Goal: Transaction & Acquisition: Book appointment/travel/reservation

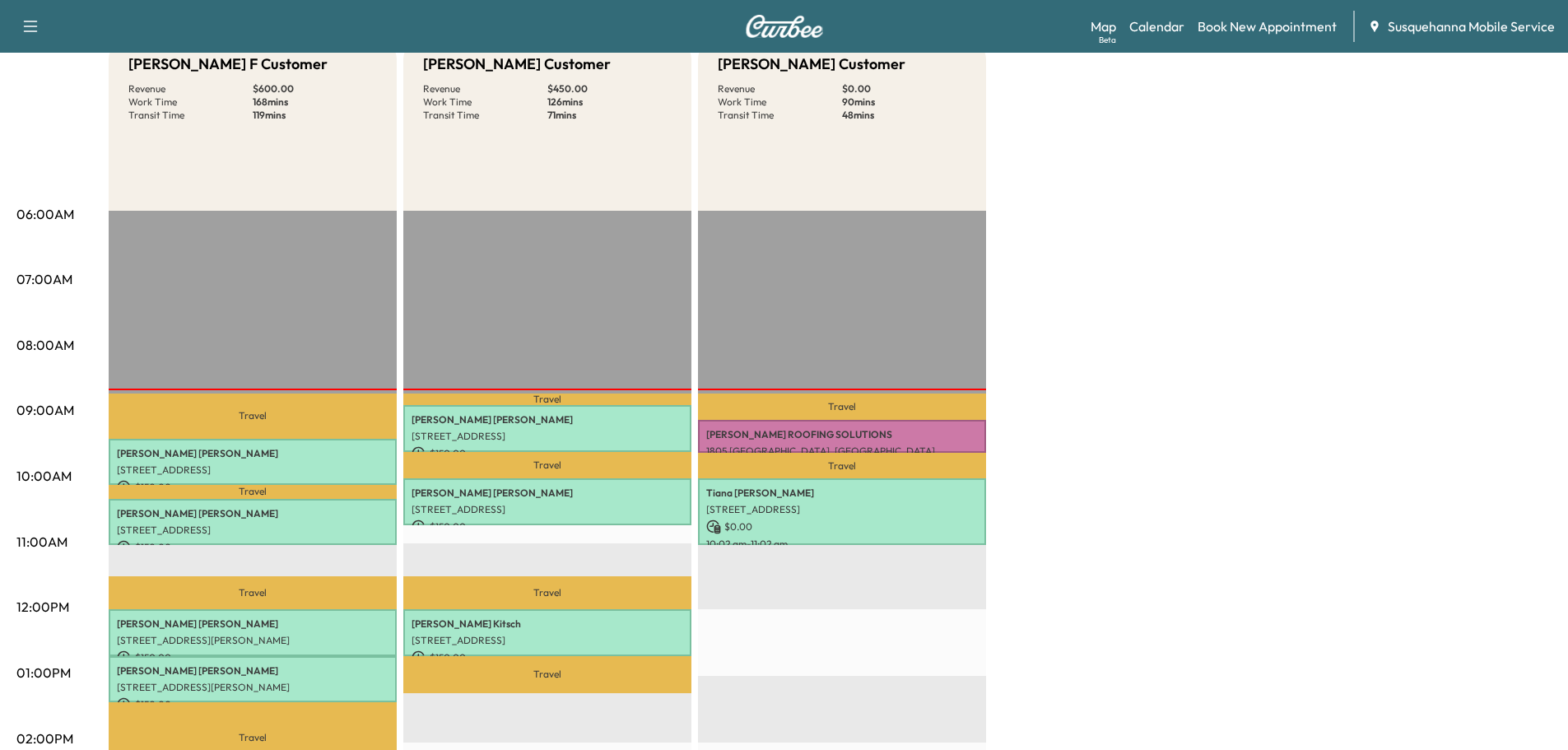
scroll to position [175, 0]
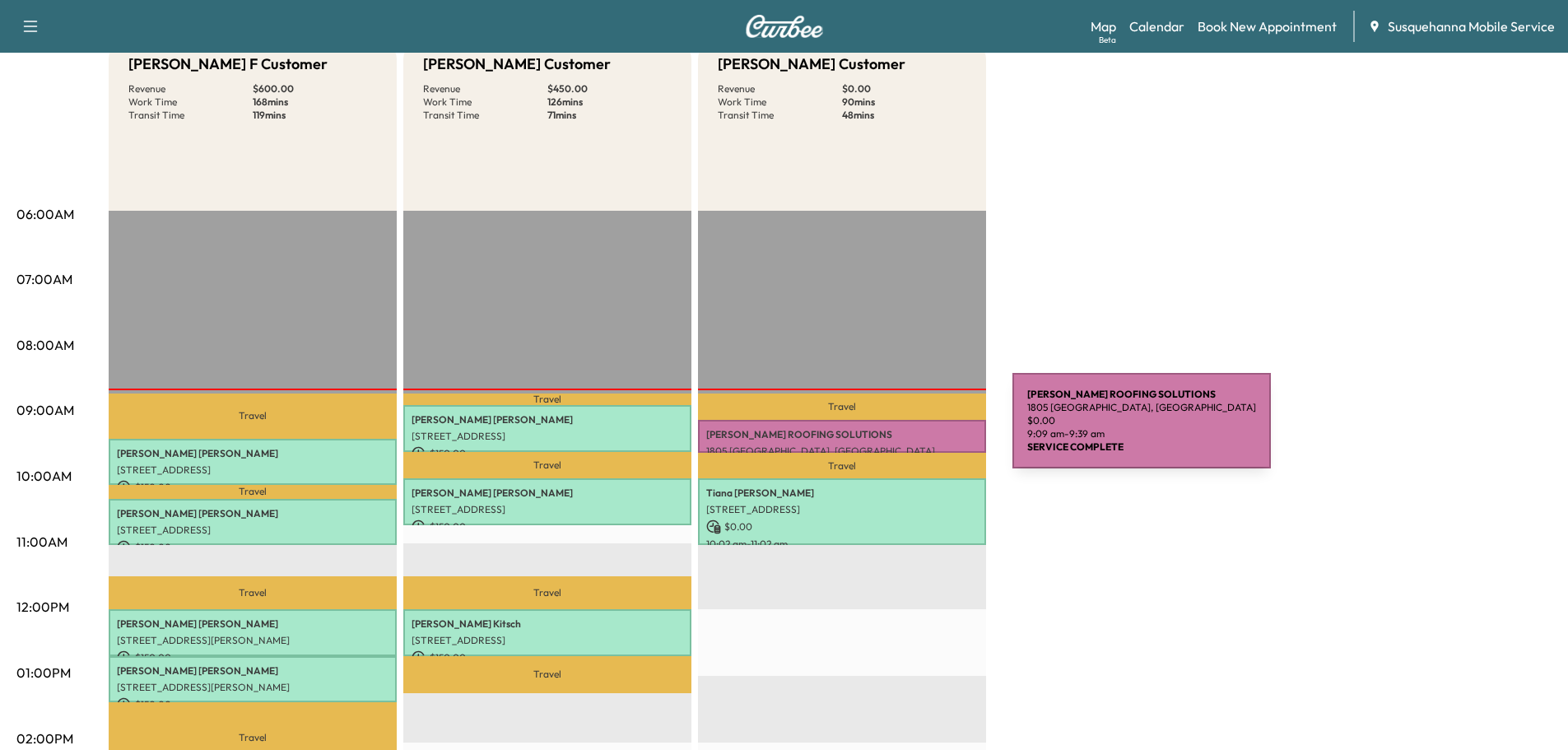
click at [889, 431] on p "[PERSON_NAME] ROOFING SOLUTIONS" at bounding box center [842, 435] width 271 height 13
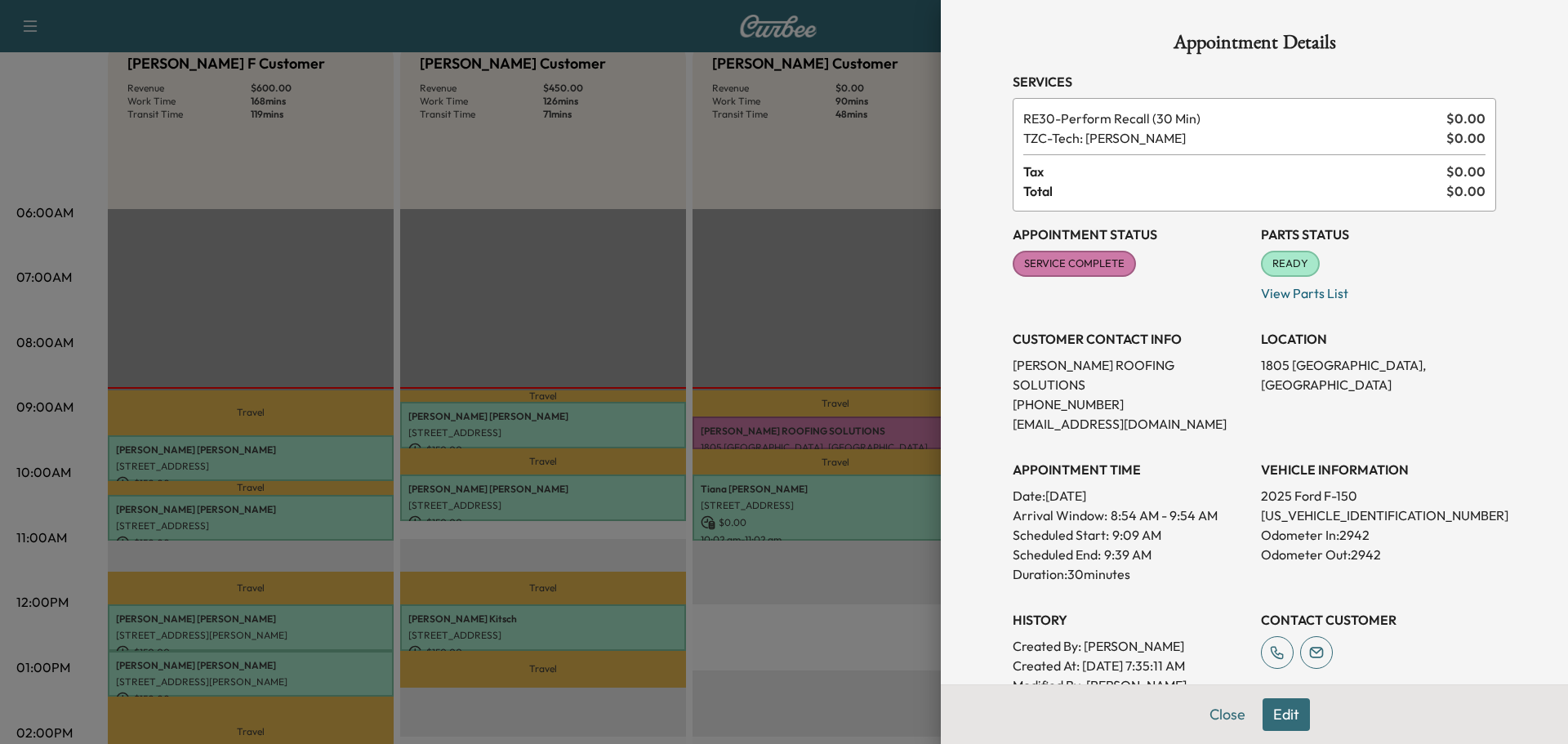
click at [1215, 713] on div "Appointment Details Services RE30 - Perform Recall (30 Min) $ 0.00 TZC - Tech: …" at bounding box center [1254, 505] width 523 height 1012
click at [1217, 717] on button "Close" at bounding box center [1227, 714] width 57 height 32
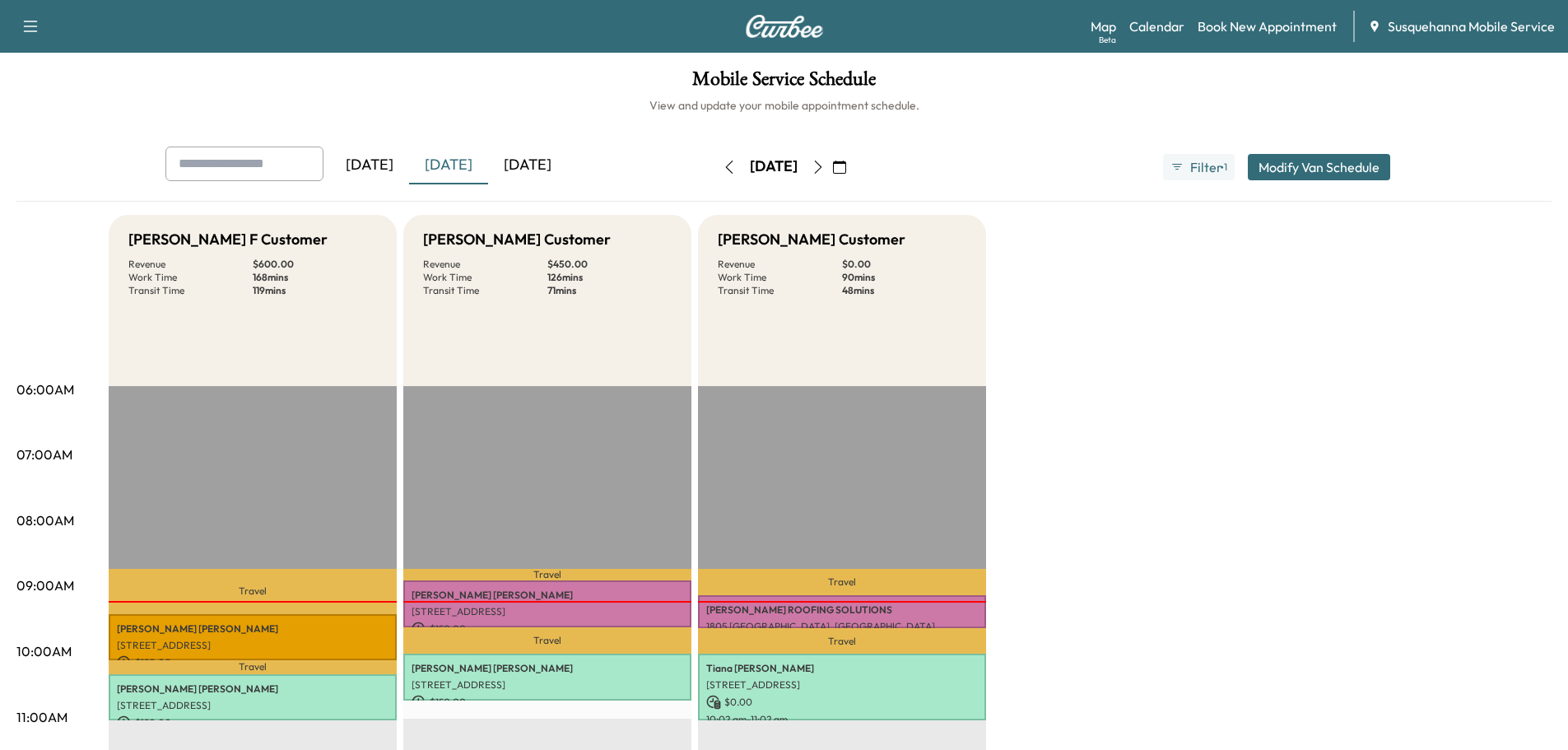
scroll to position [88, 0]
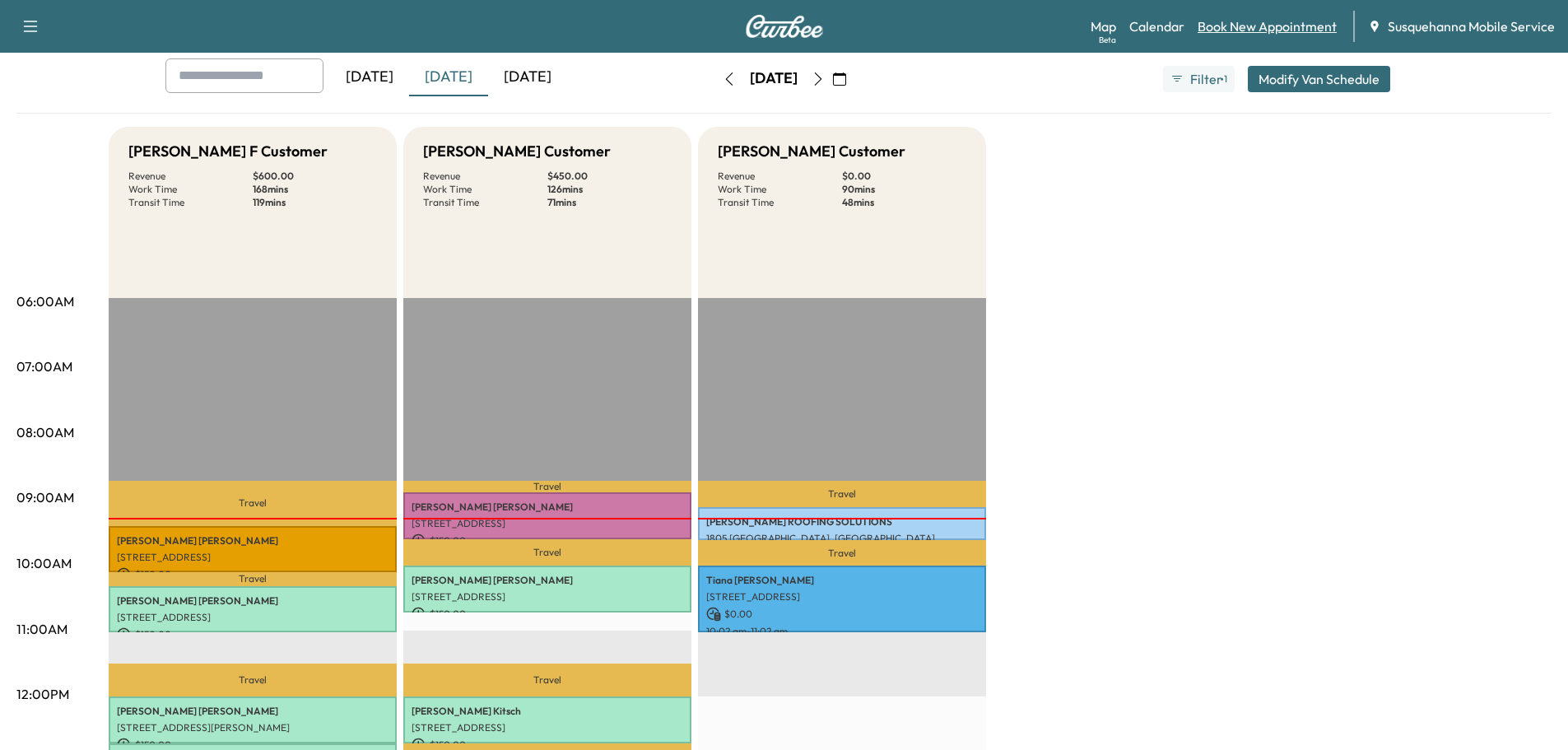
click at [1278, 24] on link "Book New Appointment" at bounding box center [1267, 27] width 139 height 20
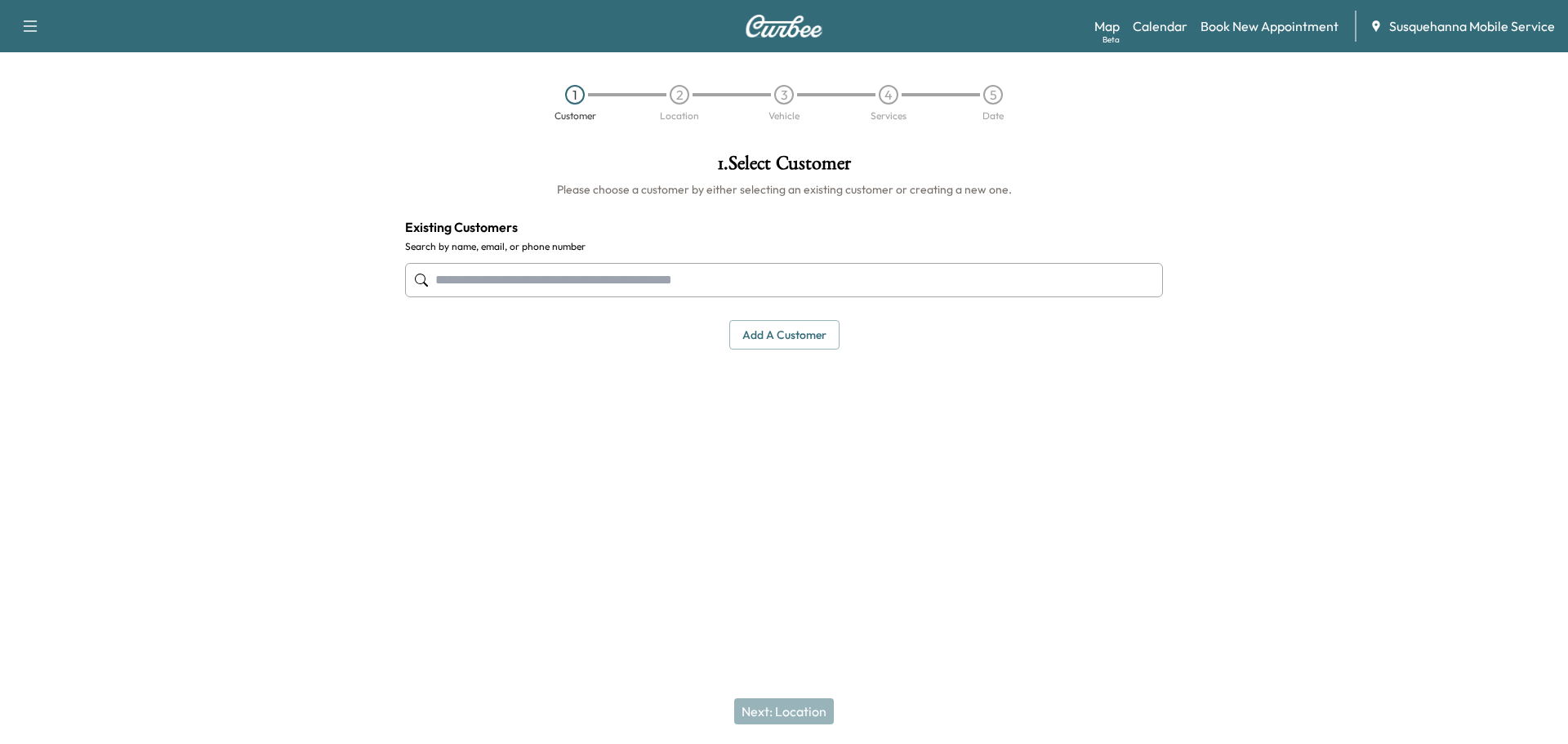
click at [694, 283] on input "text" at bounding box center [784, 279] width 758 height 34
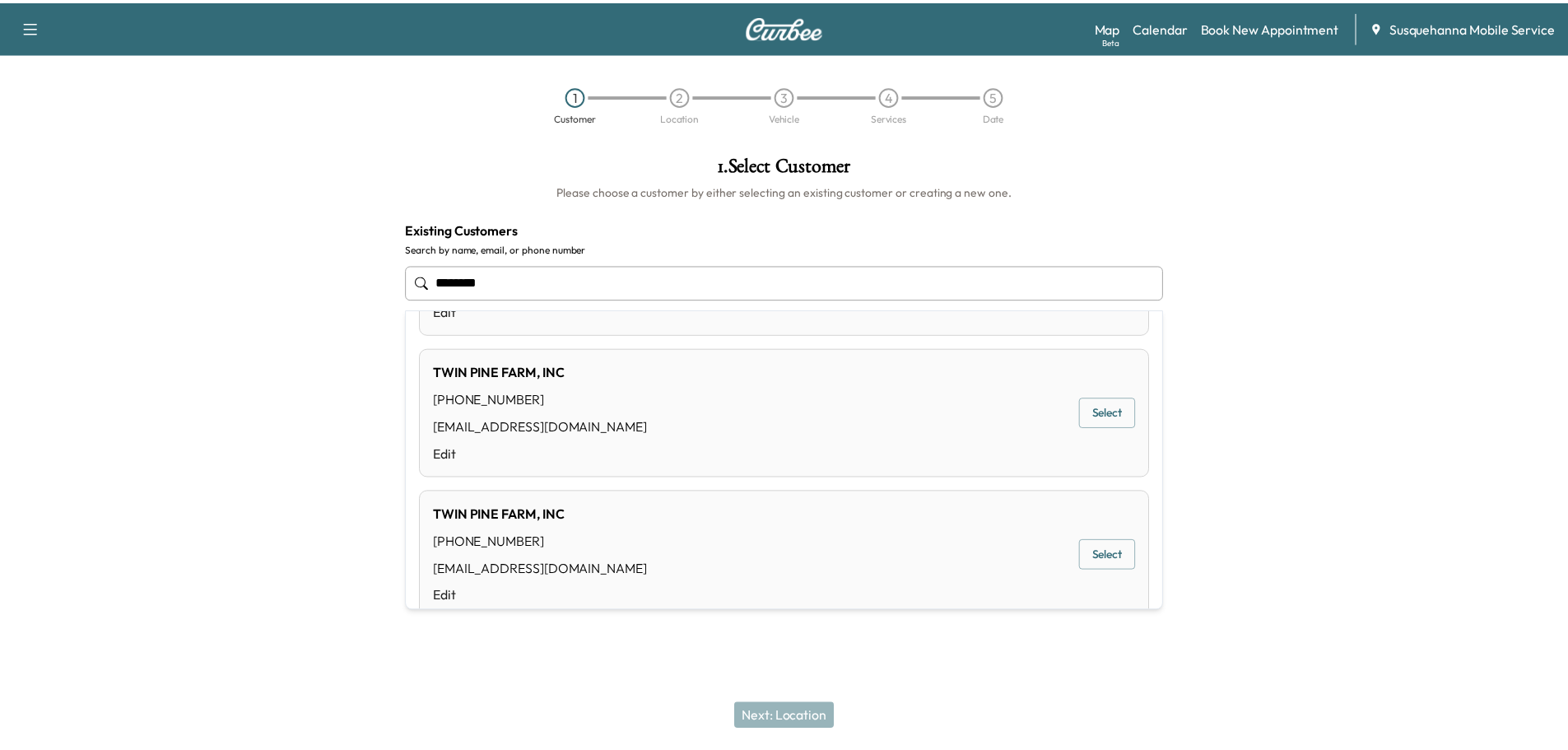
scroll to position [372, 0]
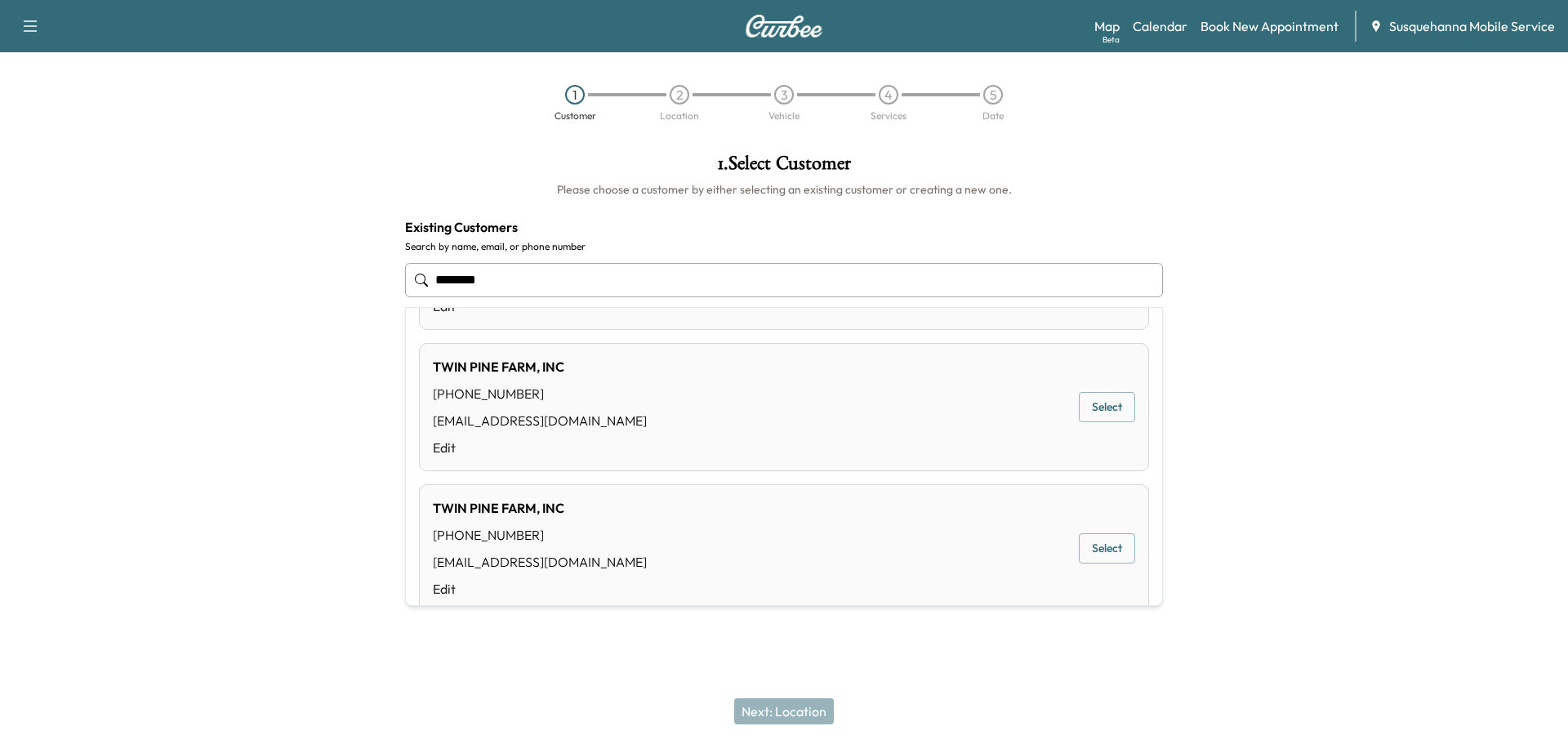
click at [1107, 419] on button "Select" at bounding box center [1107, 407] width 56 height 30
type input "**********"
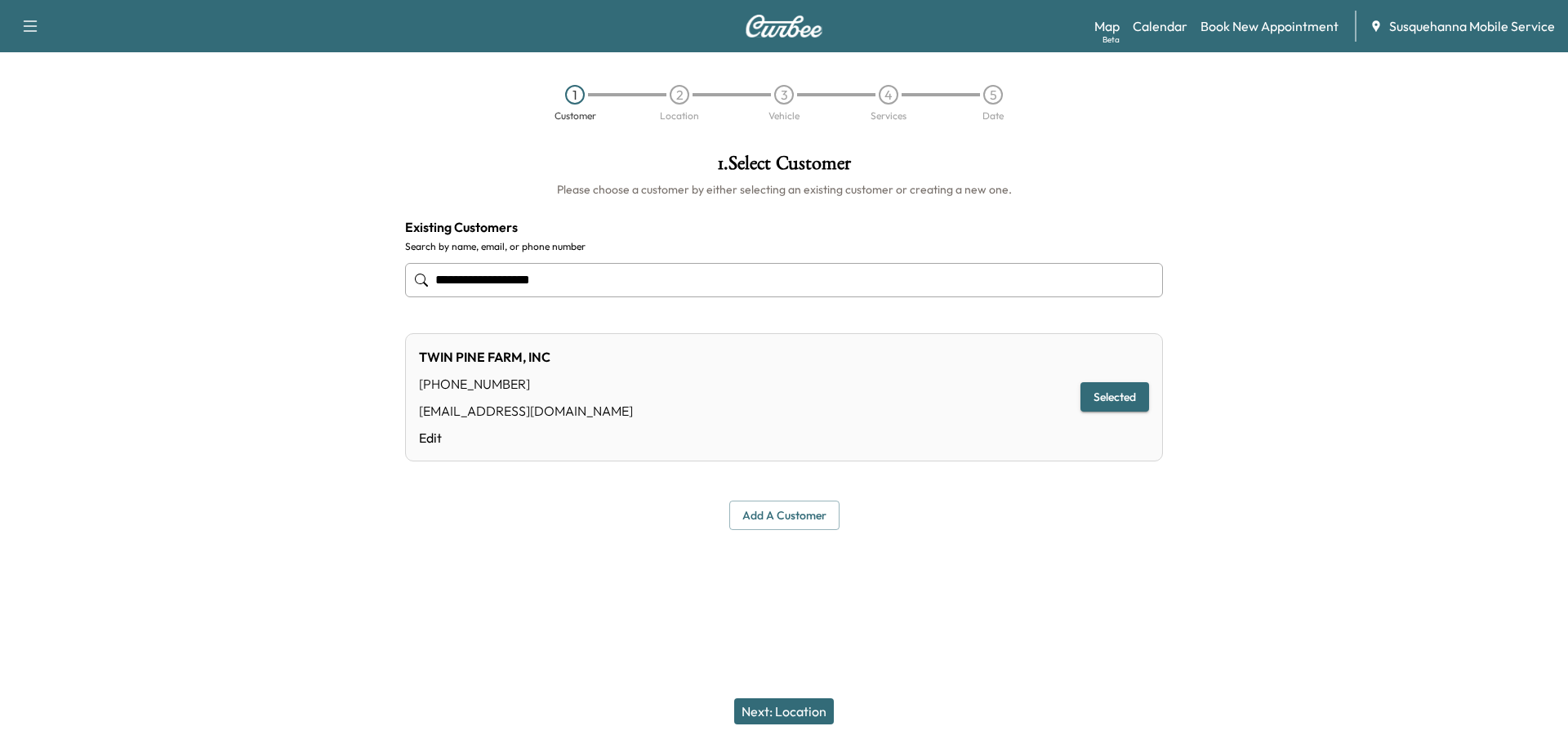
click at [786, 708] on button "Next: Location" at bounding box center [784, 712] width 99 height 27
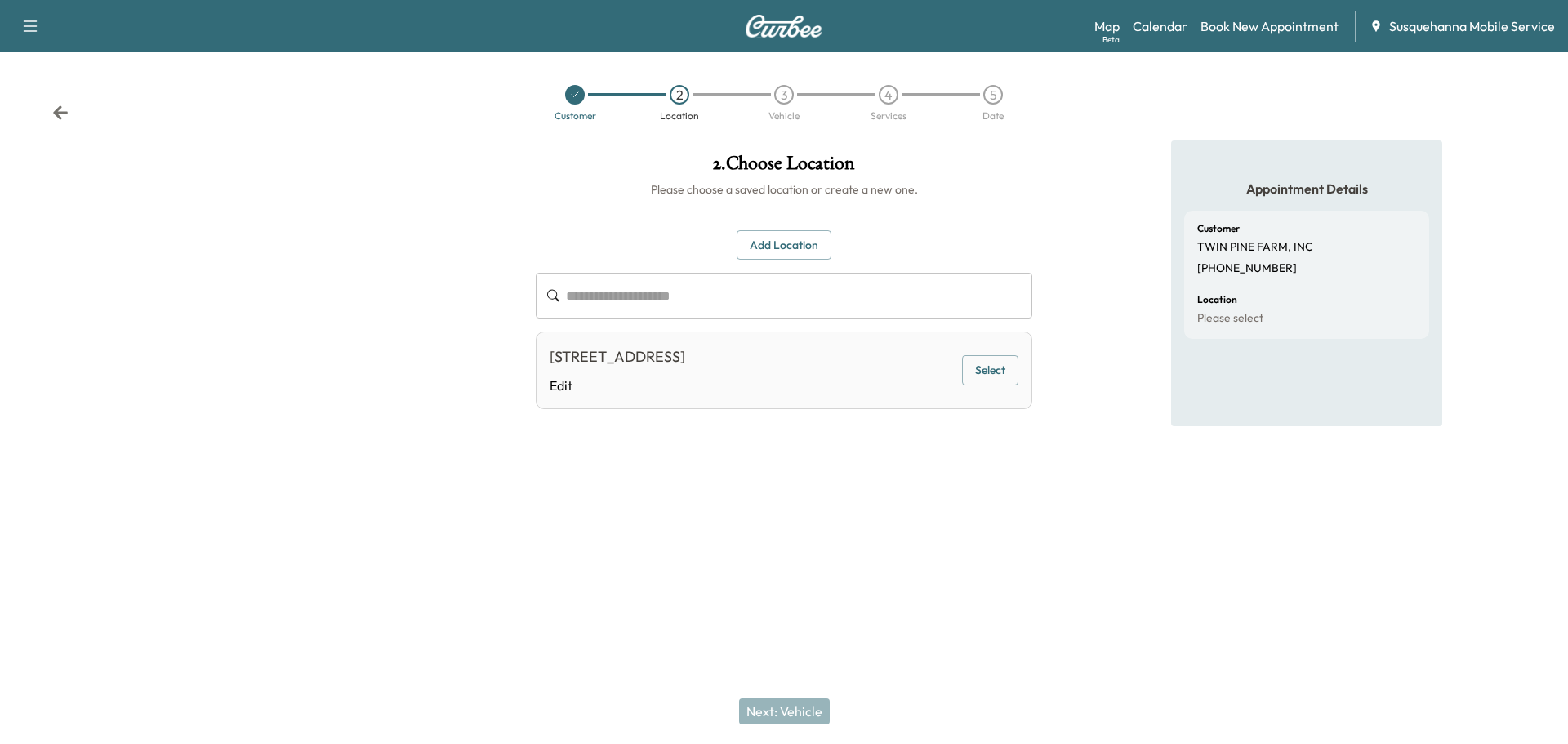
drag, startPoint x: 989, startPoint y: 371, endPoint x: 1089, endPoint y: 350, distance: 102.2
click at [991, 370] on button "Select" at bounding box center [990, 370] width 56 height 30
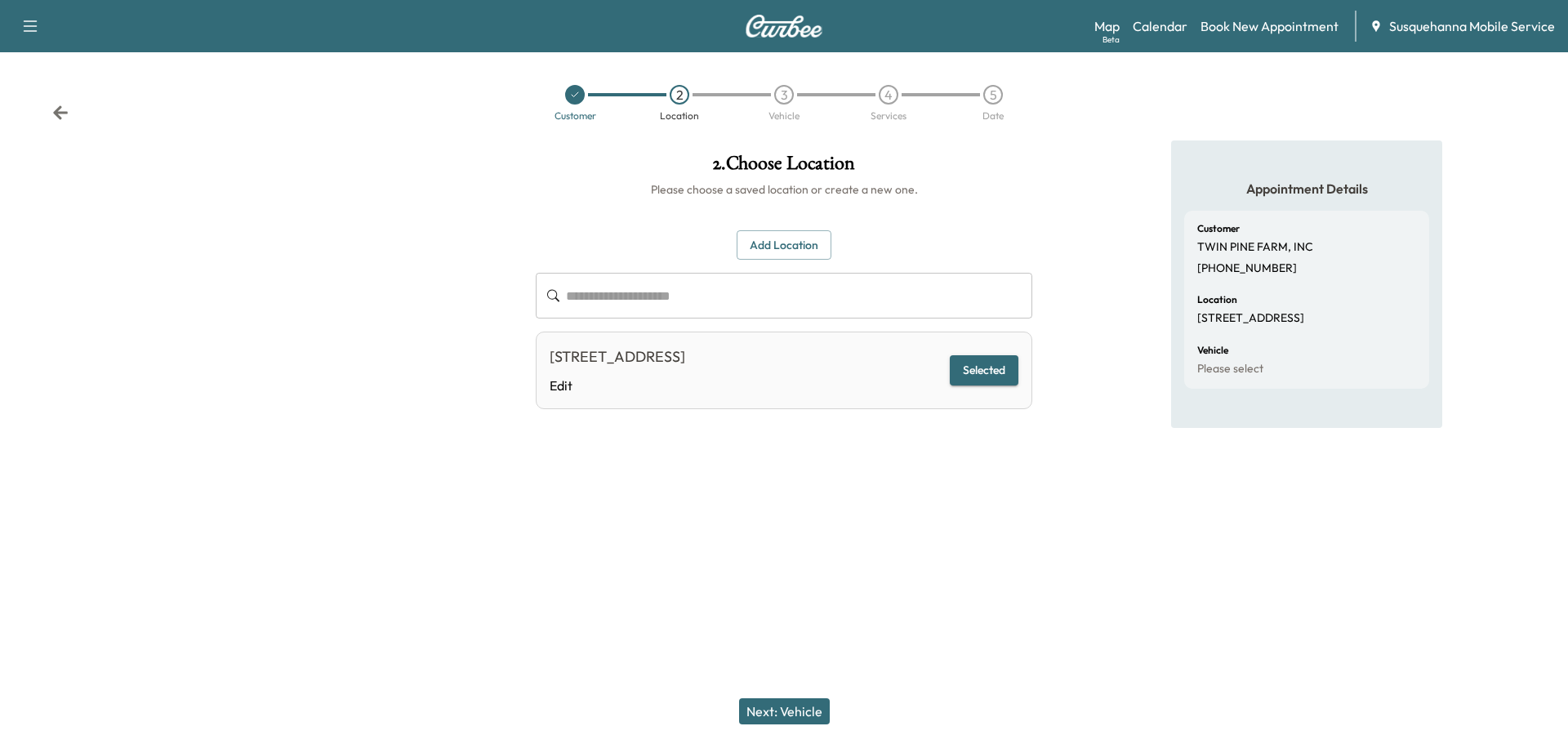
click at [806, 712] on button "Next: Vehicle" at bounding box center [784, 712] width 90 height 27
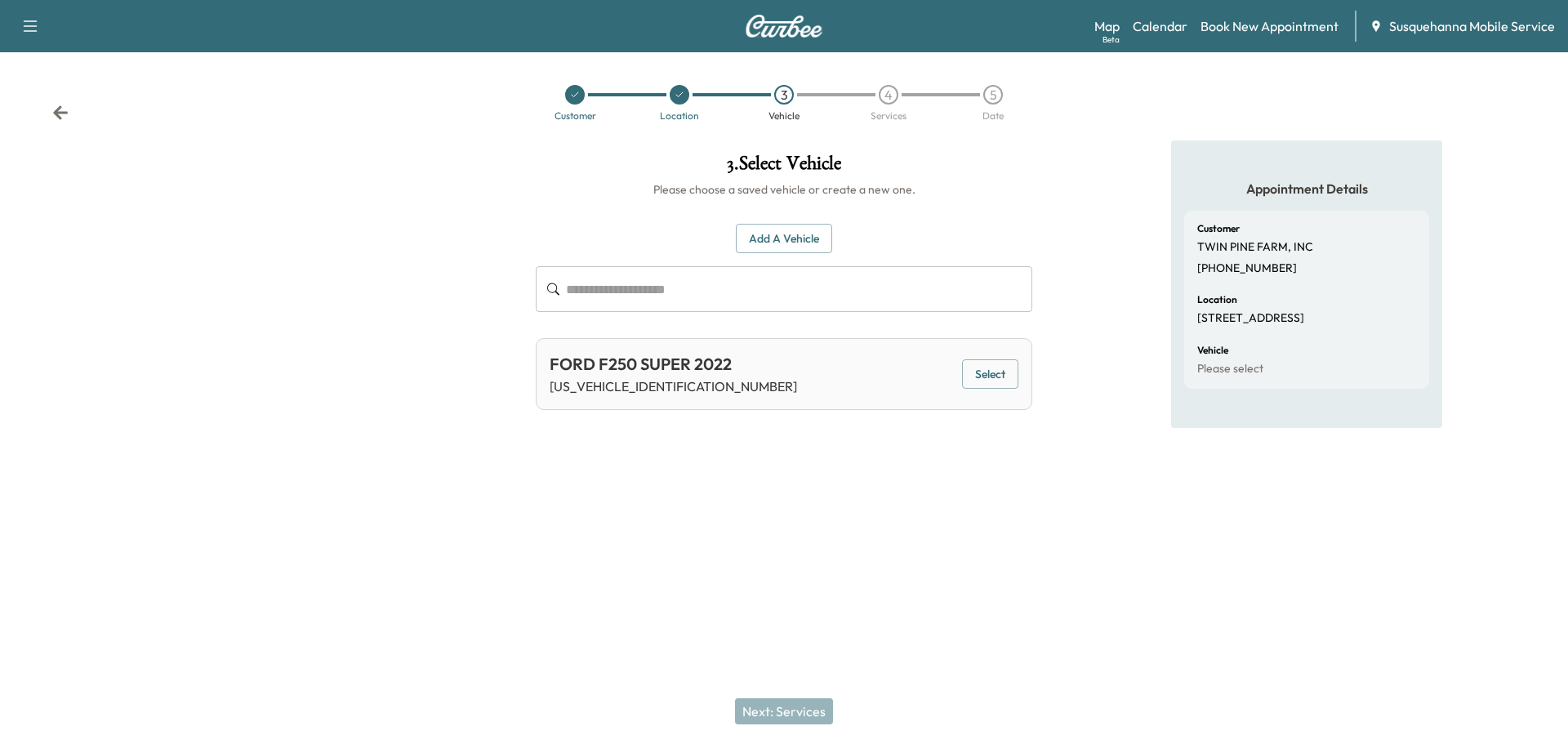
click at [987, 356] on div "FORD F250 SUPER 2022 [US_VEHICLE_IDENTIFICATION_NUMBER] Select" at bounding box center [784, 374] width 496 height 72
click at [986, 380] on button "Select" at bounding box center [990, 374] width 56 height 30
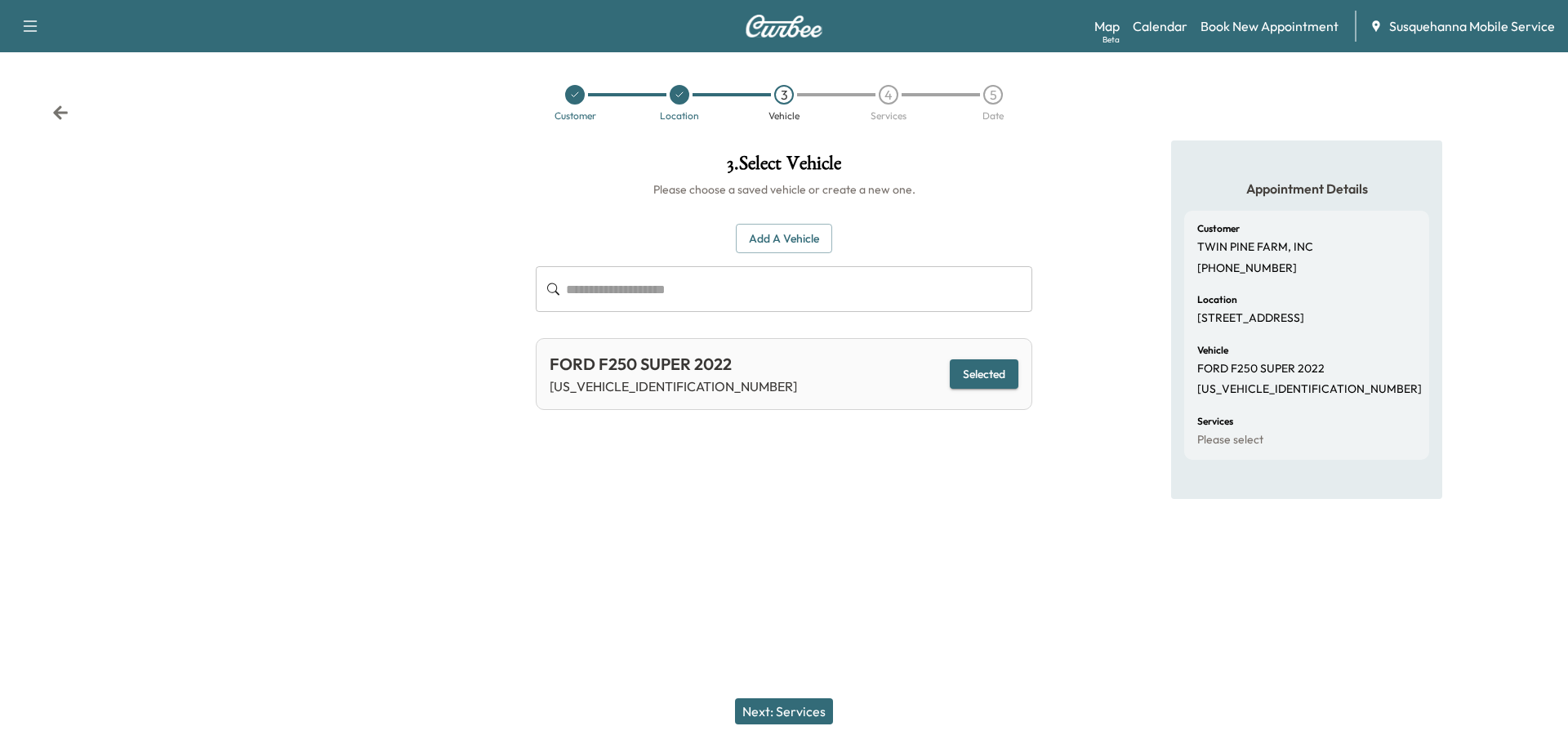
click at [766, 716] on button "Next: Services" at bounding box center [784, 712] width 98 height 27
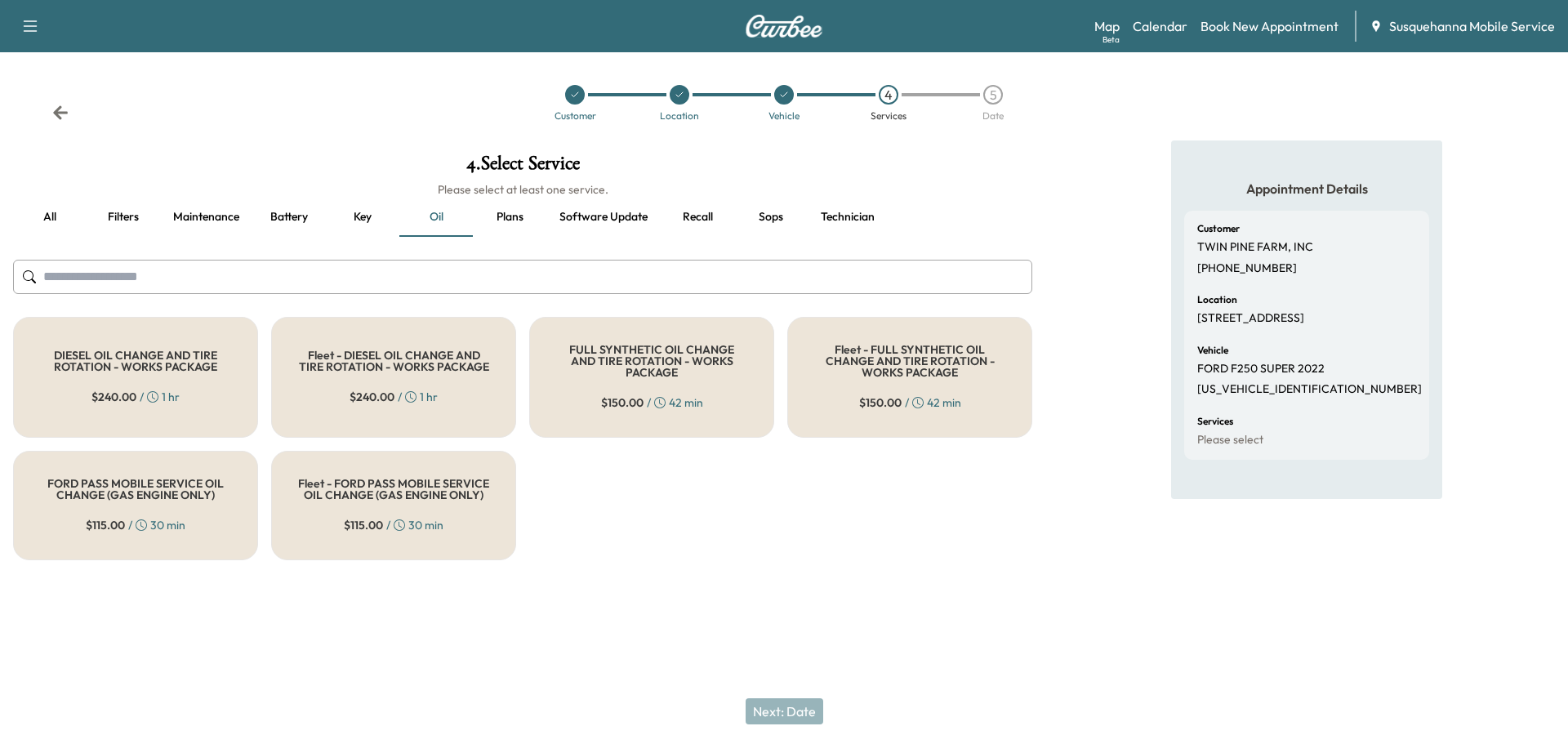
click at [646, 382] on div "FULL SYNTHETIC OIL CHANGE AND TIRE ROTATION - WORKS PACKAGE $ 150.00 / 42 min" at bounding box center [652, 377] width 245 height 121
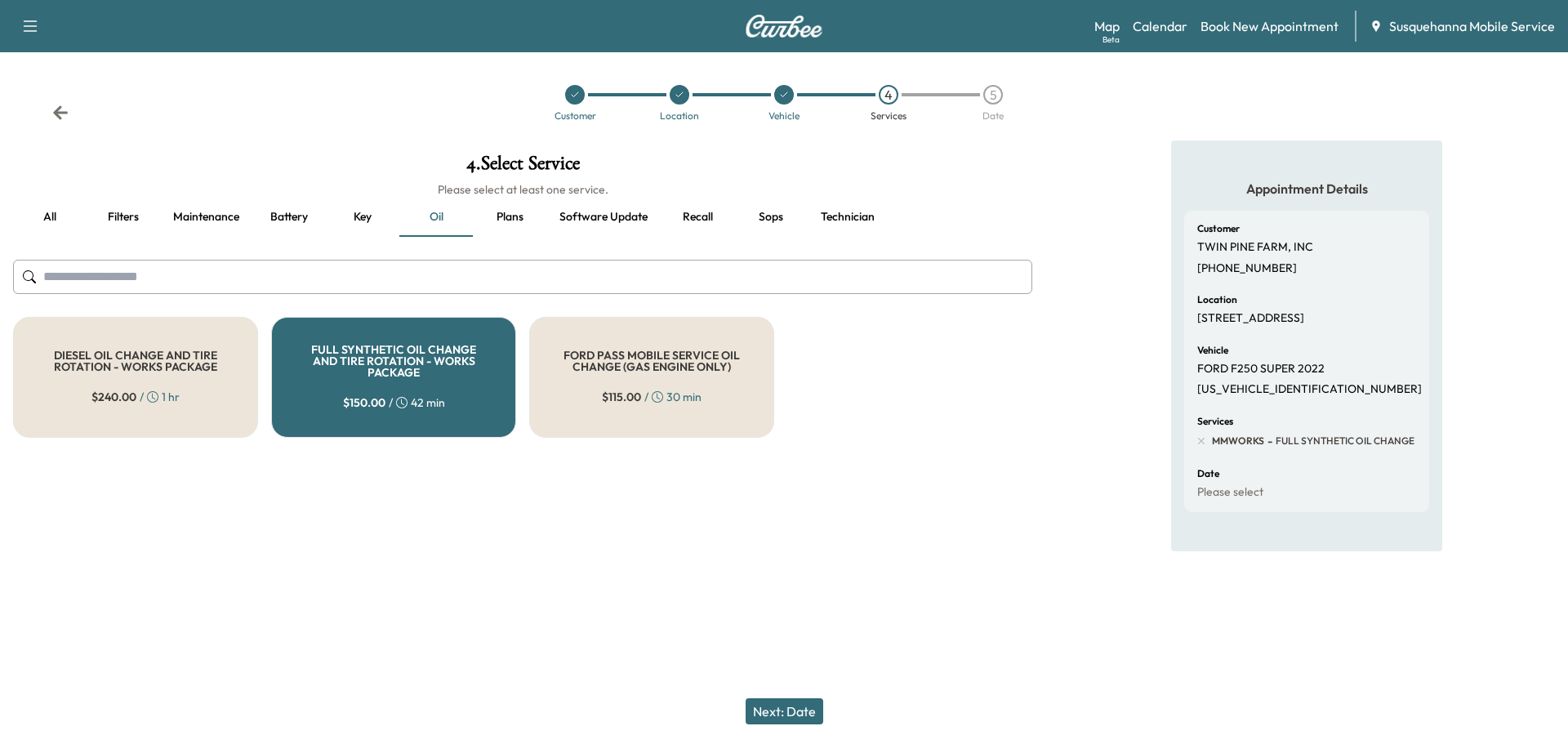
click at [795, 717] on button "Next: Date" at bounding box center [784, 712] width 78 height 27
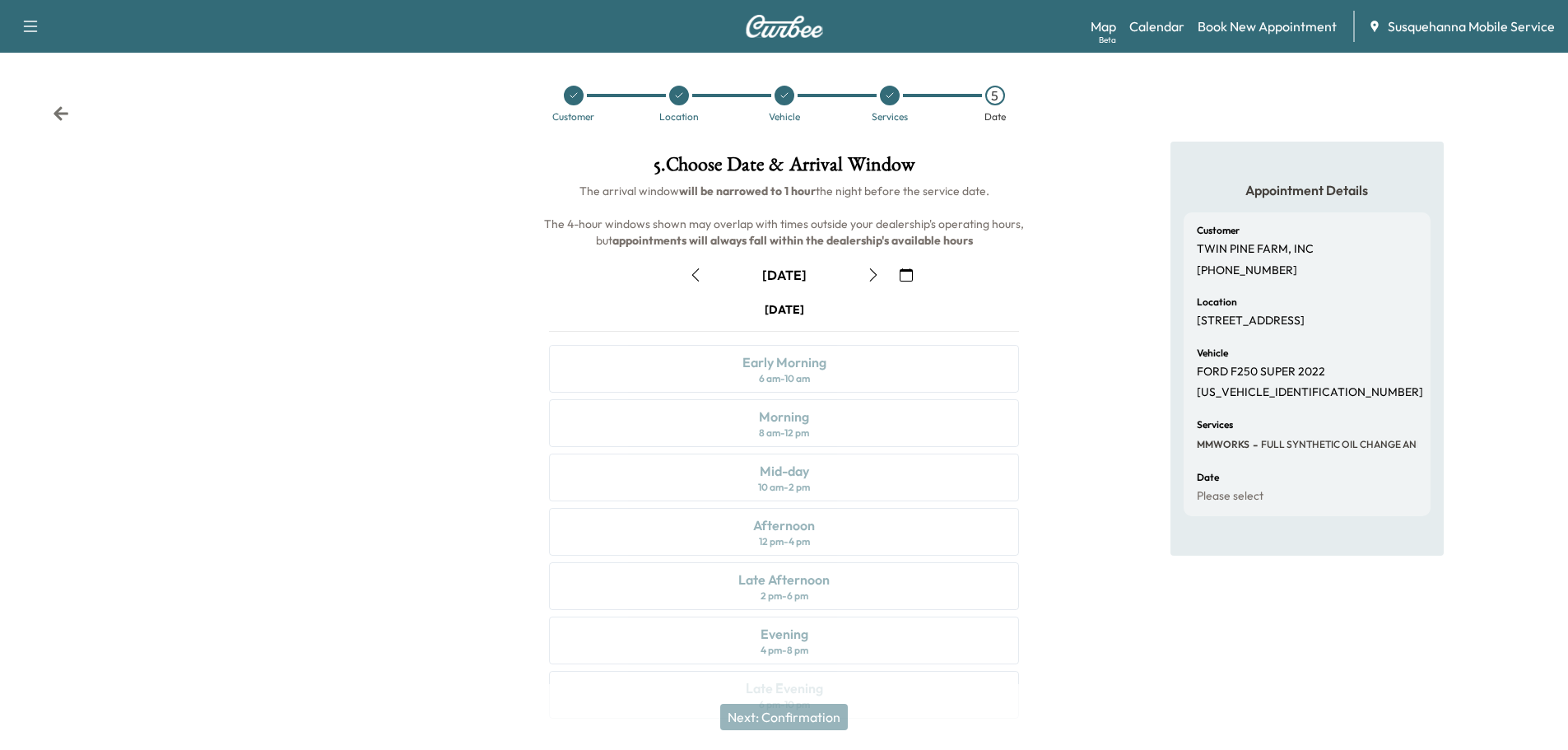
click at [876, 279] on icon "button" at bounding box center [873, 275] width 13 height 13
click at [874, 279] on icon "button" at bounding box center [873, 275] width 13 height 13
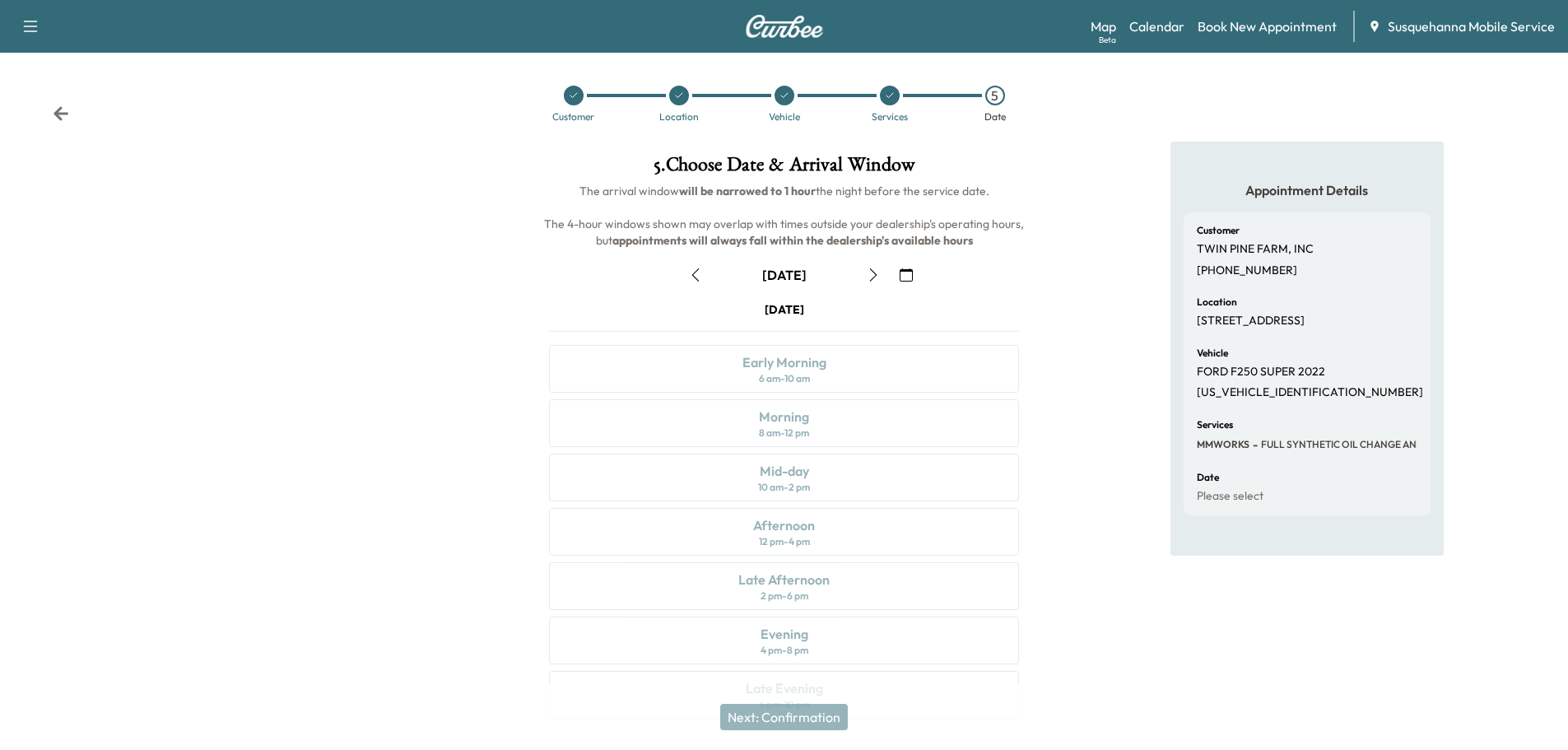
click at [874, 279] on icon "button" at bounding box center [873, 275] width 13 height 13
click at [1058, 313] on div "Appointment Details Customer TWIN PINE FARM, INC [PHONE_NUMBER] Location [STREE…" at bounding box center [1307, 440] width 523 height 597
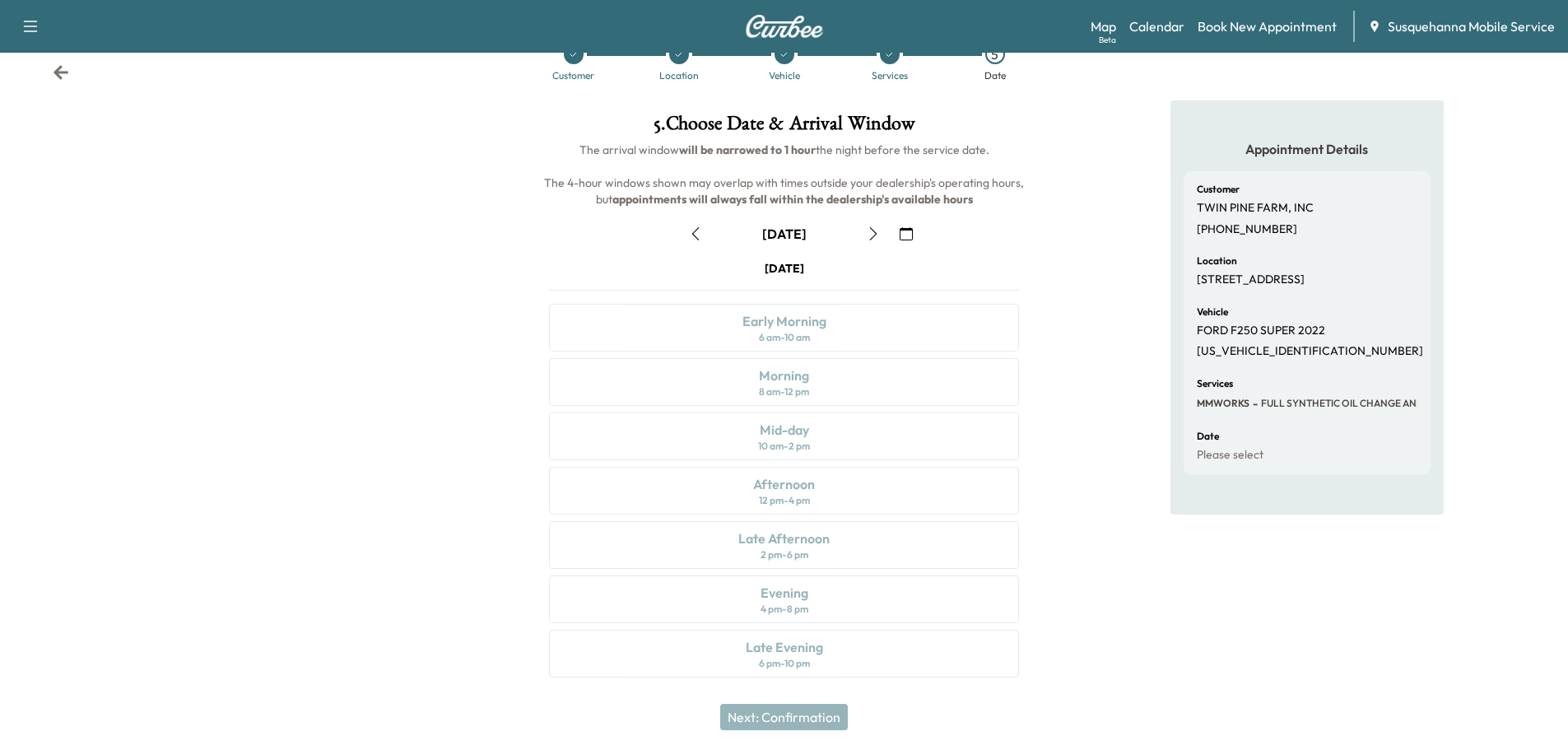
scroll to position [0, 0]
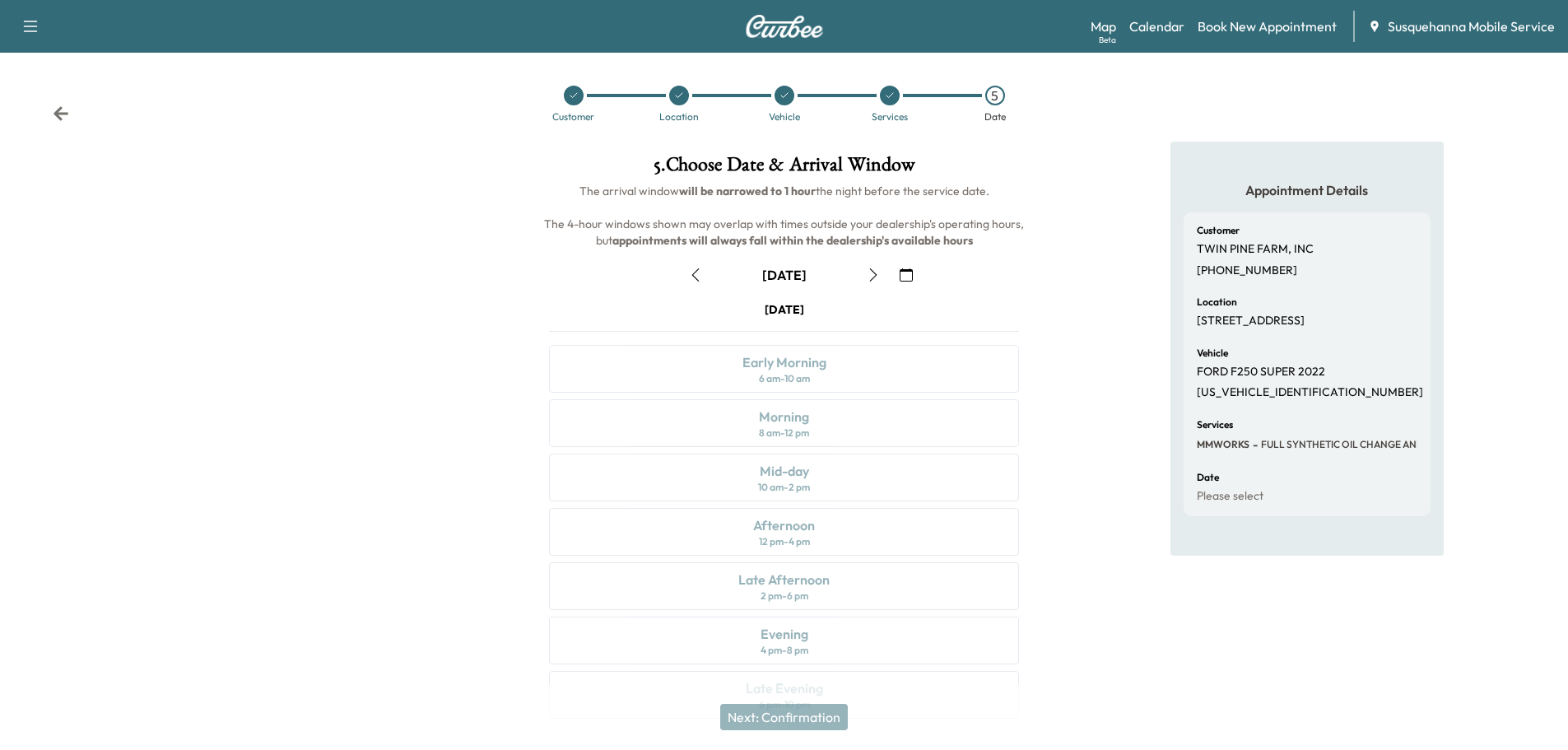
drag, startPoint x: 1418, startPoint y: 321, endPoint x: 1195, endPoint y: 324, distance: 223.0
click at [1195, 324] on div "Customer TWIN PINE FARM, INC [PHONE_NUMBER] Location [STREET_ADDRESS][PERSON_NA…" at bounding box center [1308, 364] width 247 height 304
copy p "[STREET_ADDRESS]"
click at [1085, 303] on div "Appointment Details Customer TWIN PINE FARM, INC [PHONE_NUMBER] Location [STREE…" at bounding box center [1307, 440] width 523 height 597
click at [1000, 98] on div "5" at bounding box center [995, 96] width 20 height 20
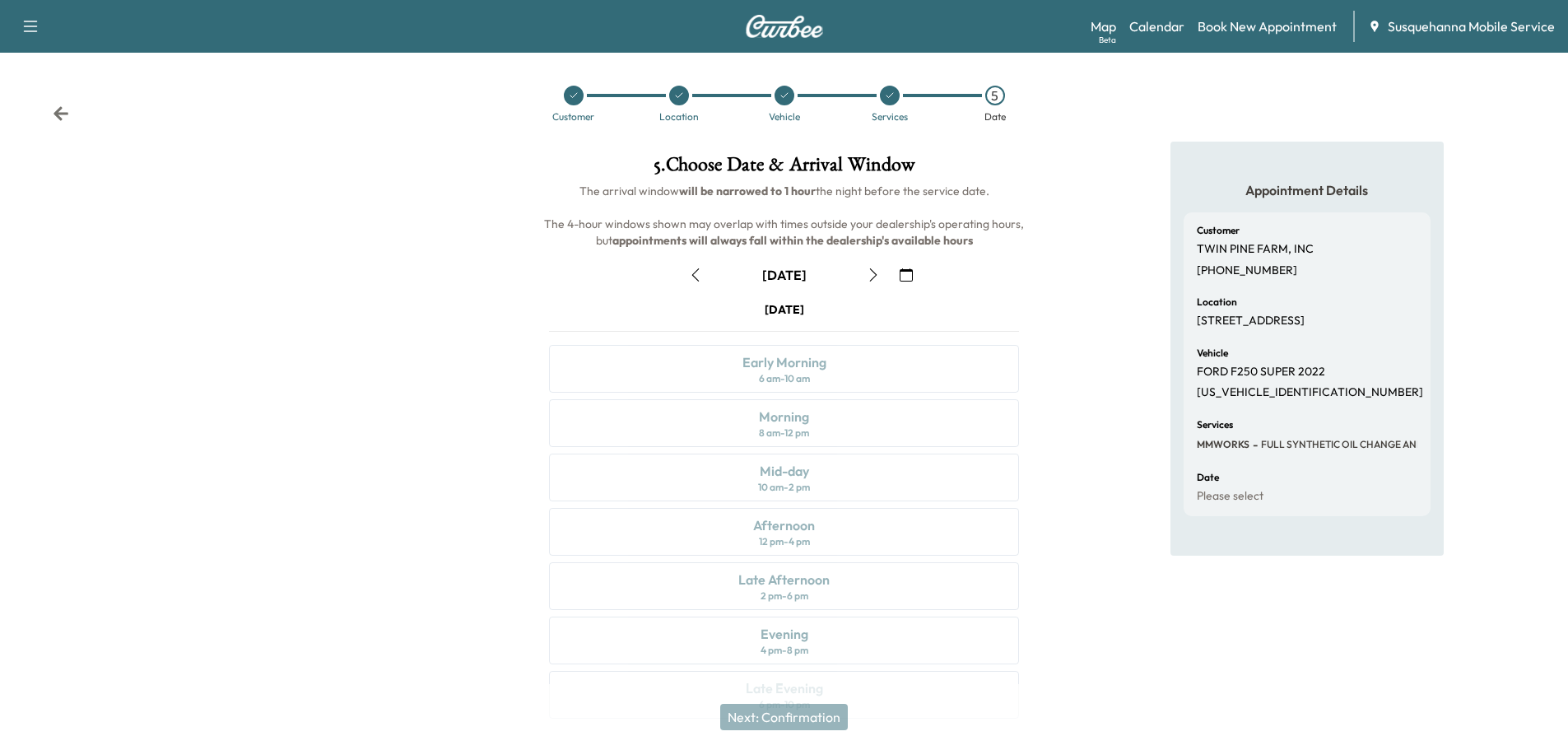
click at [870, 285] on button "button" at bounding box center [873, 275] width 28 height 27
click at [871, 277] on icon "button" at bounding box center [873, 275] width 13 height 13
click at [875, 276] on icon "button" at bounding box center [873, 275] width 8 height 13
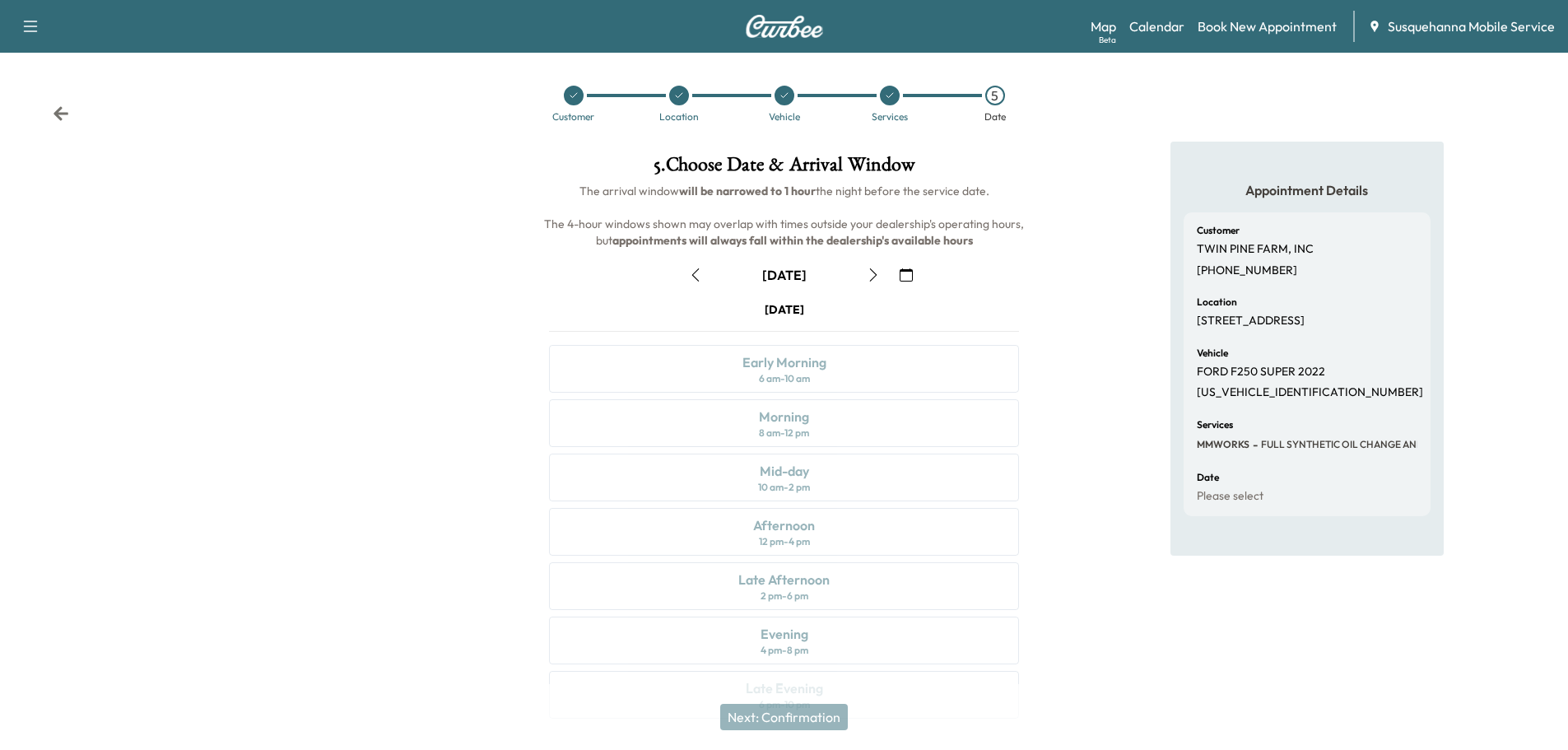
click at [875, 276] on icon "button" at bounding box center [873, 275] width 8 height 13
